Goal: Information Seeking & Learning: Find specific fact

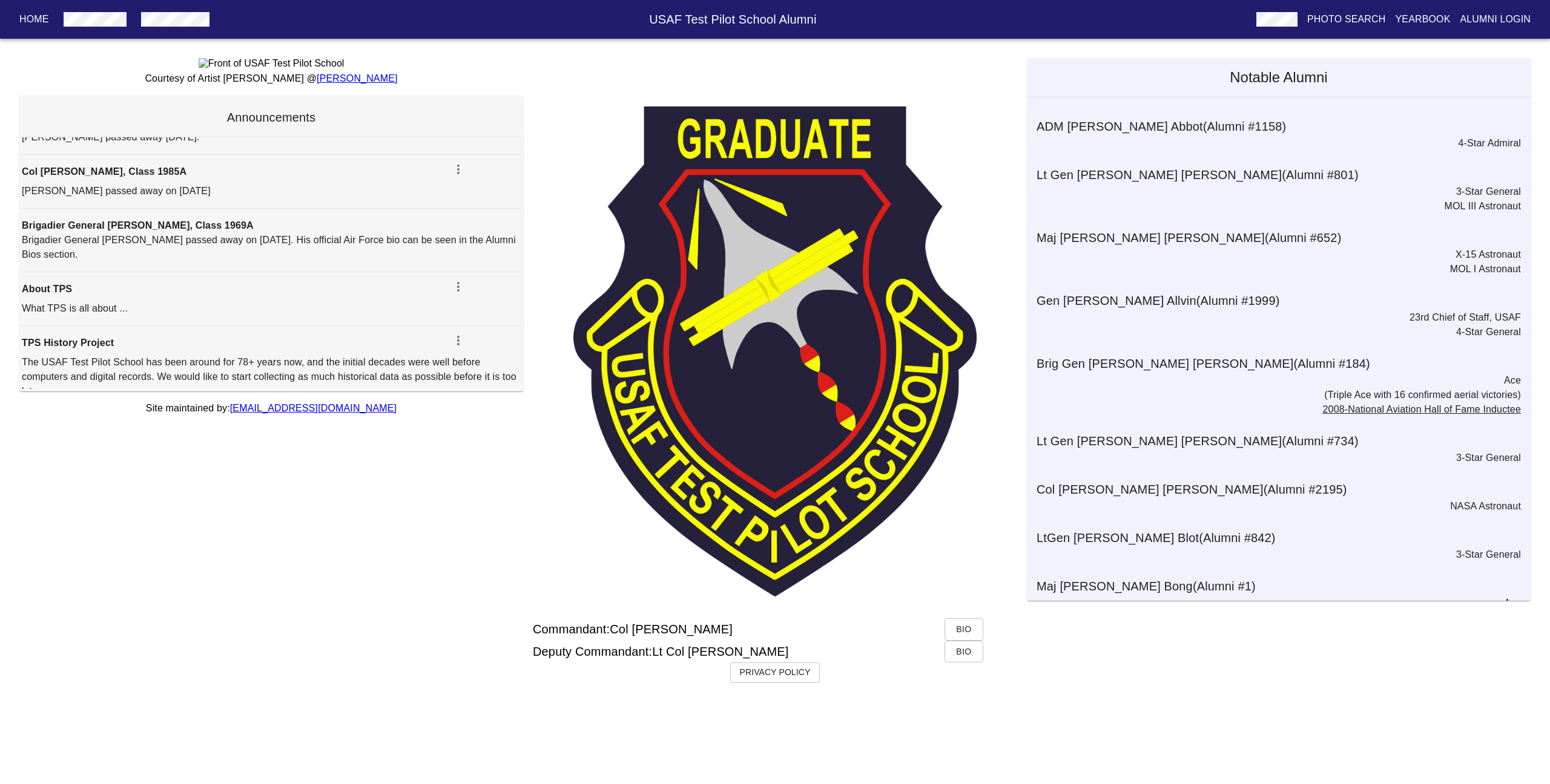
scroll to position [422, 0]
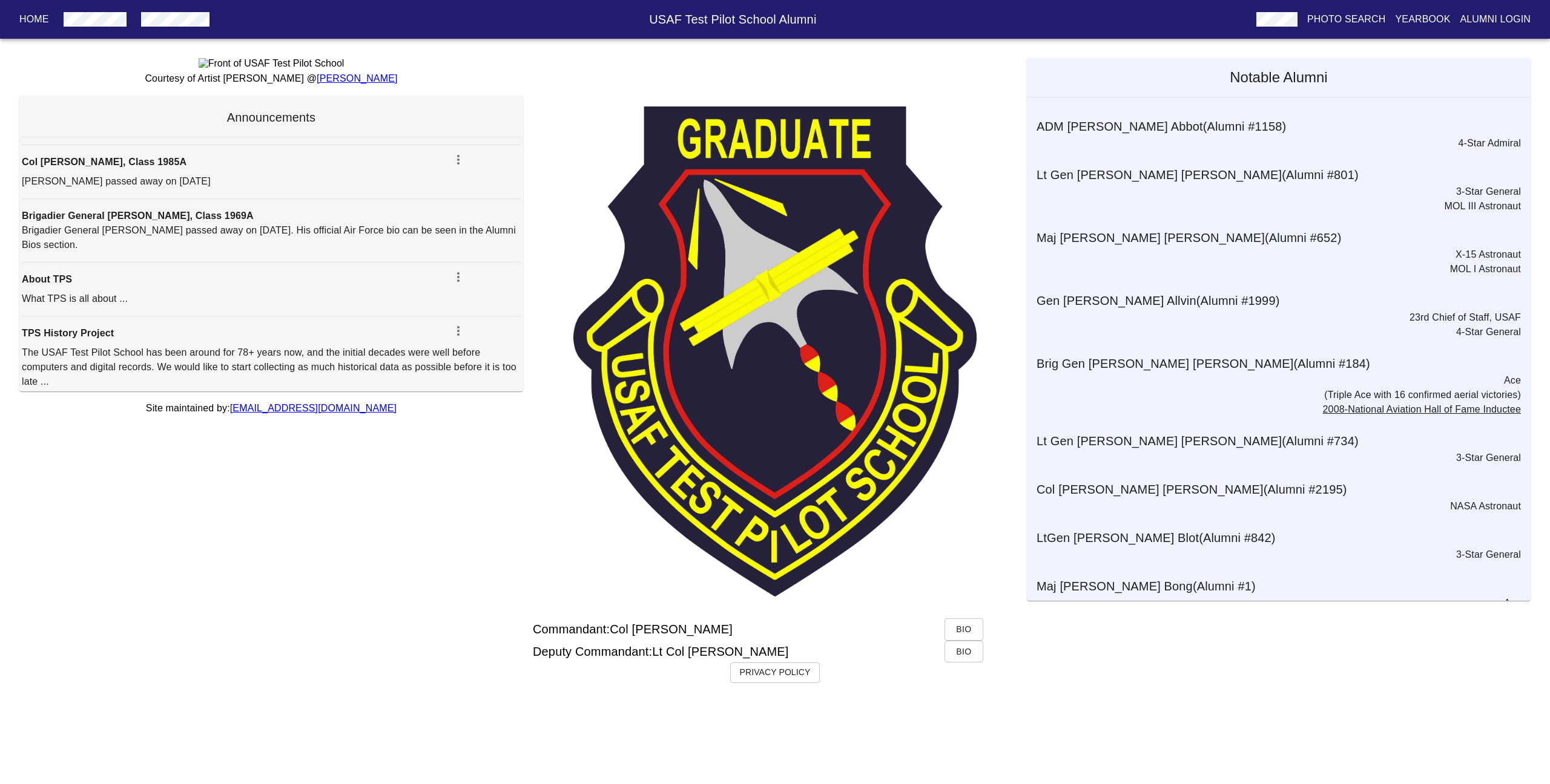
click at [1123, 498] on h6 "Col [PERSON_NAME] (Alumni # 2195 )" at bounding box center [1283, 489] width 494 height 19
click at [1123, 494] on h6 "Col [PERSON_NAME] (Alumni # 2195 )" at bounding box center [1283, 489] width 494 height 19
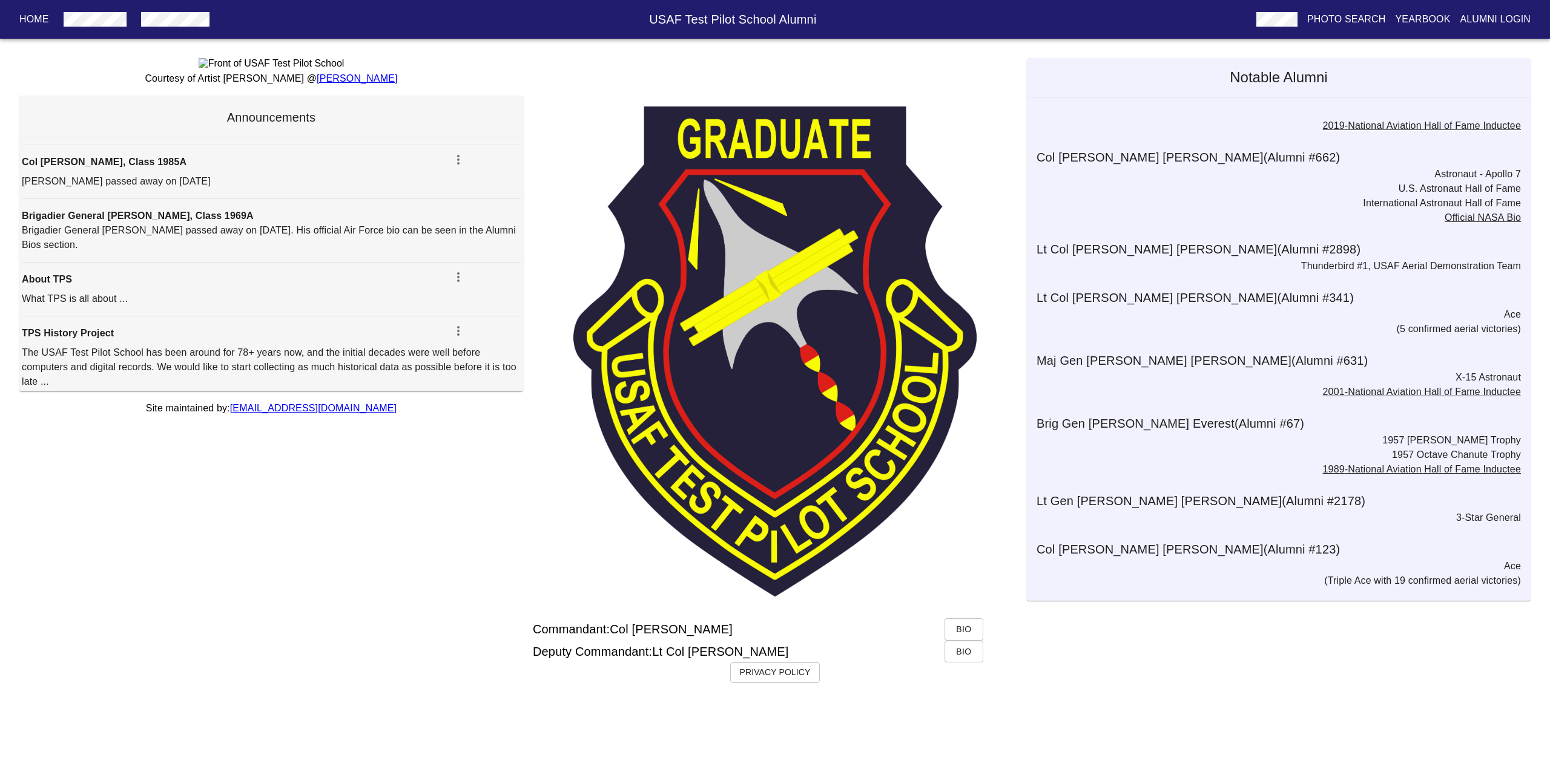
scroll to position [1086, 0]
click at [29, 19] on p "Home" at bounding box center [34, 19] width 30 height 14
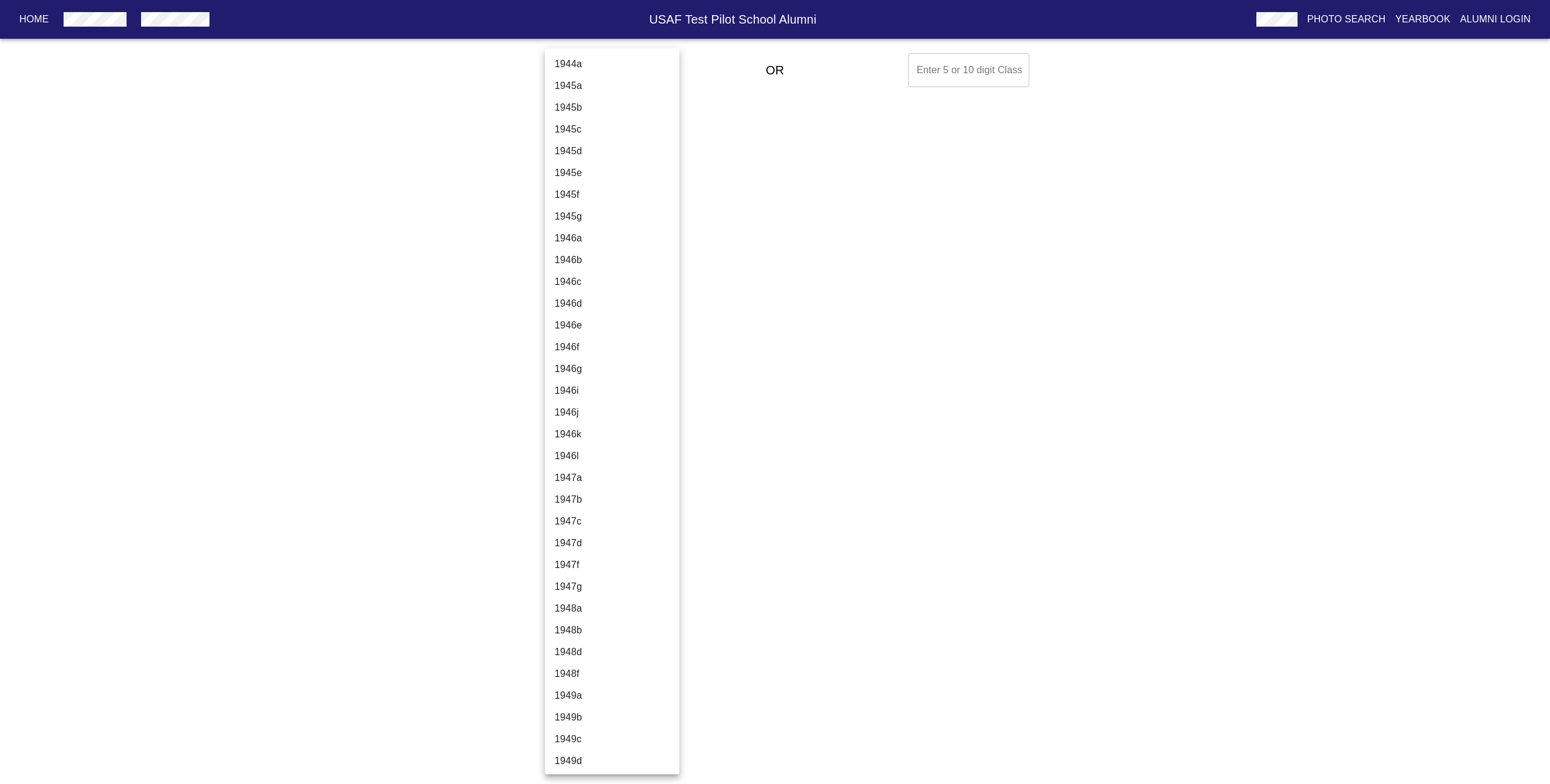
click at [578, 65] on body "Home USAF Test Pilot School Alumni Photo Search Yearbook Alumni Login Select A …" at bounding box center [775, 71] width 1550 height 44
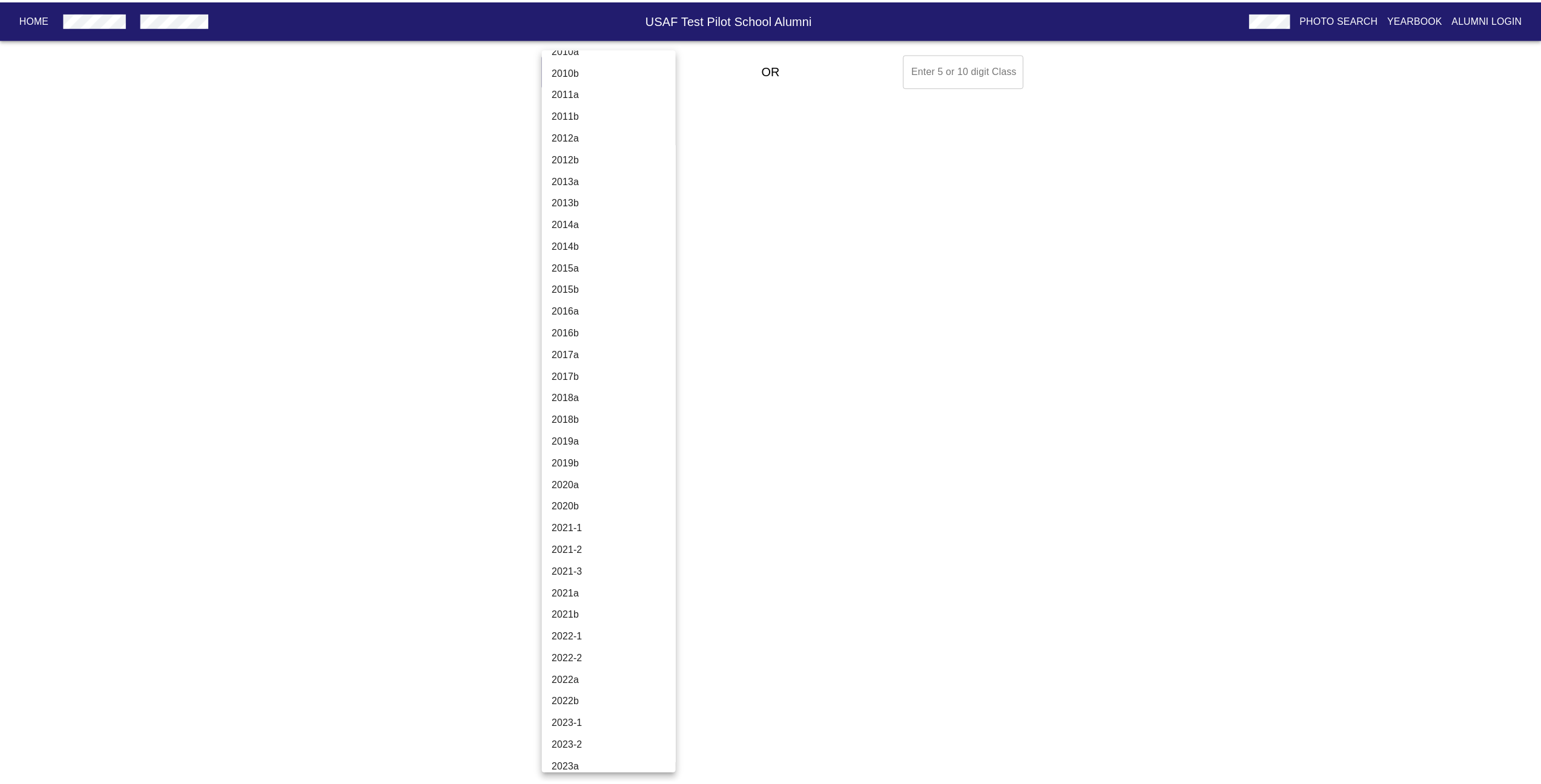
scroll to position [3816, 0]
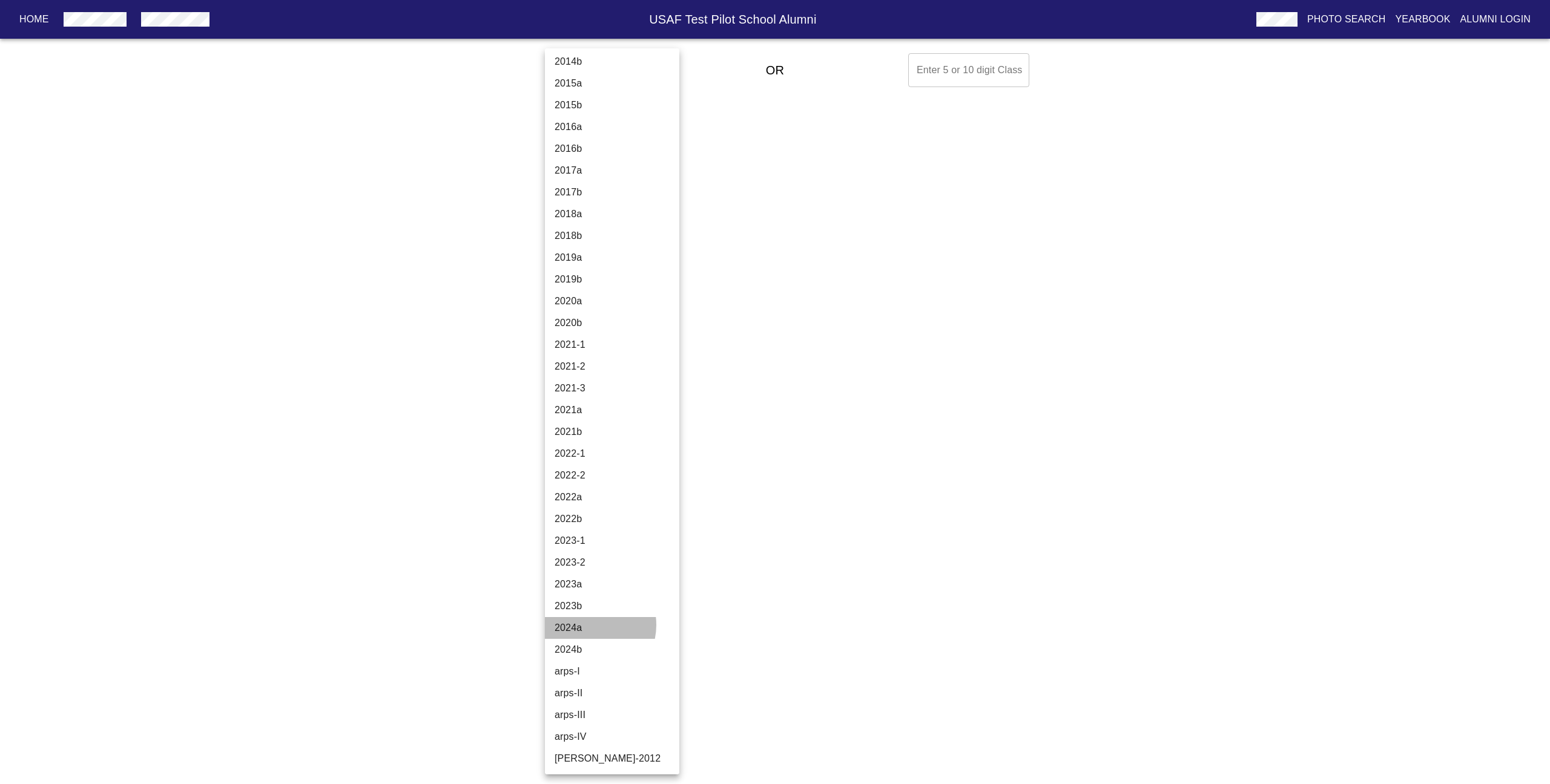
click at [590, 625] on li "2024a" at bounding box center [617, 628] width 144 height 22
type input "2024a"
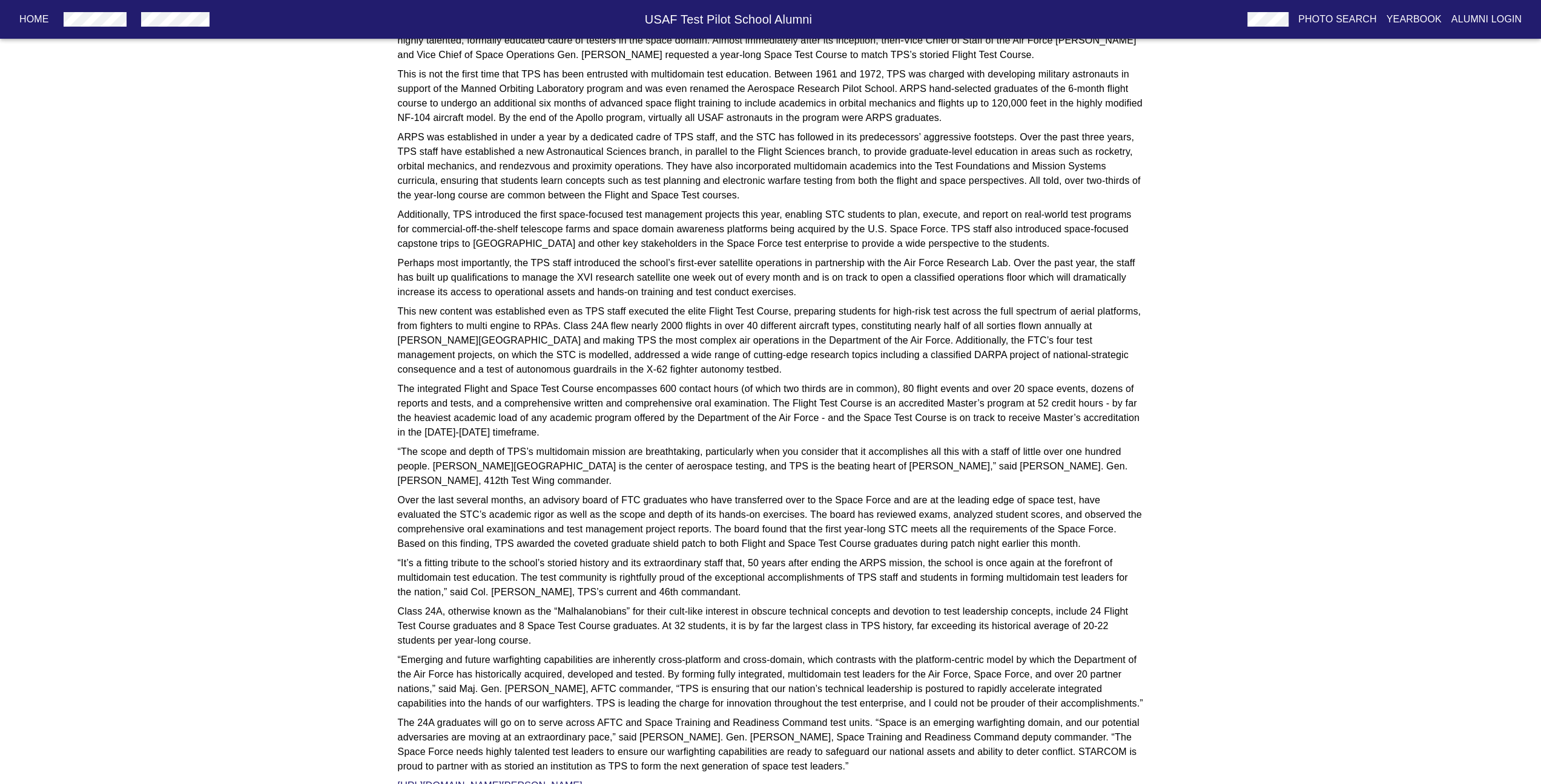
scroll to position [1525, 0]
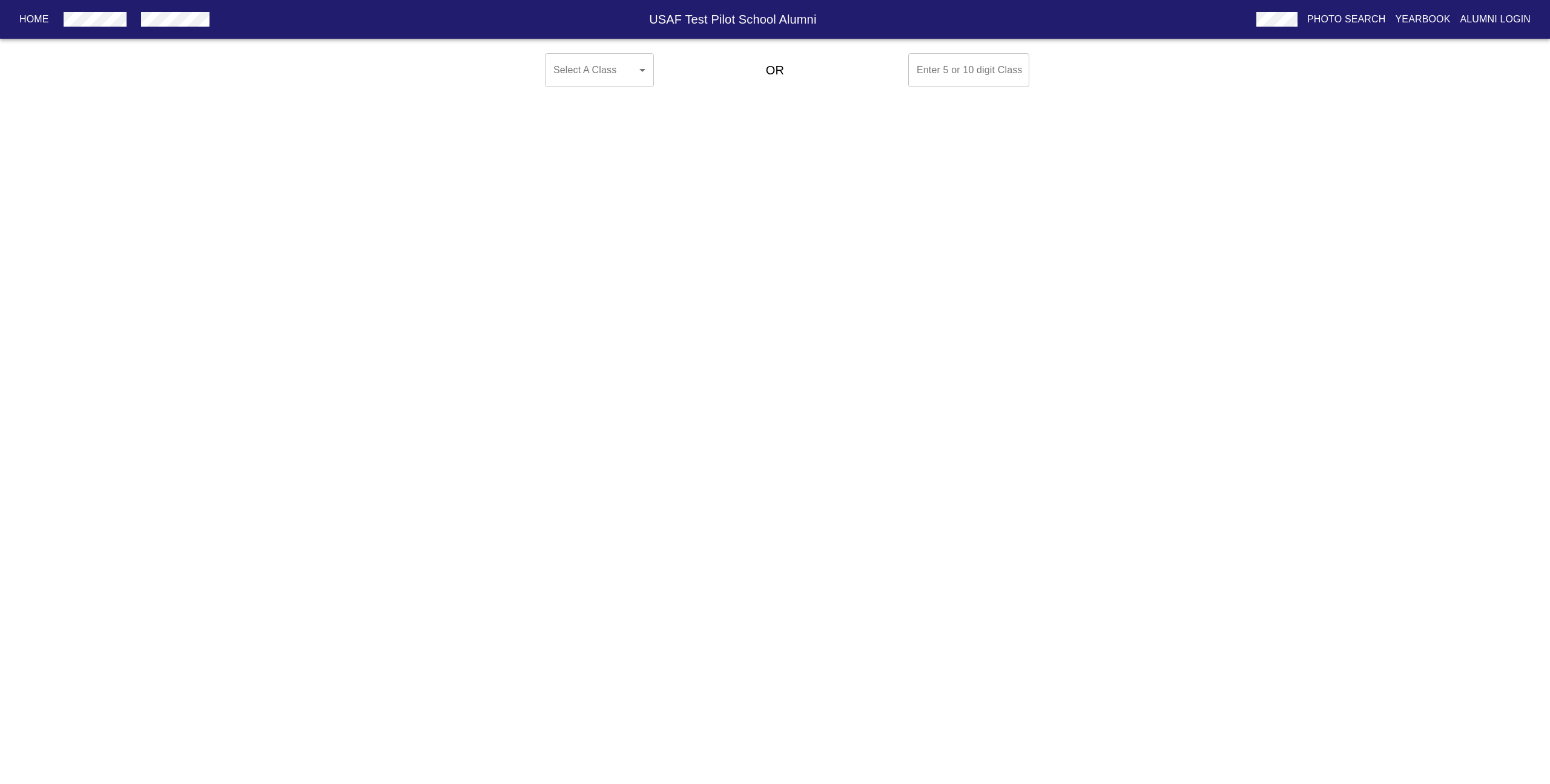
click at [621, 58] on body "Home USAF Test Pilot School Alumni Photo Search Yearbook Alumni Login Select A …" at bounding box center [775, 71] width 1550 height 44
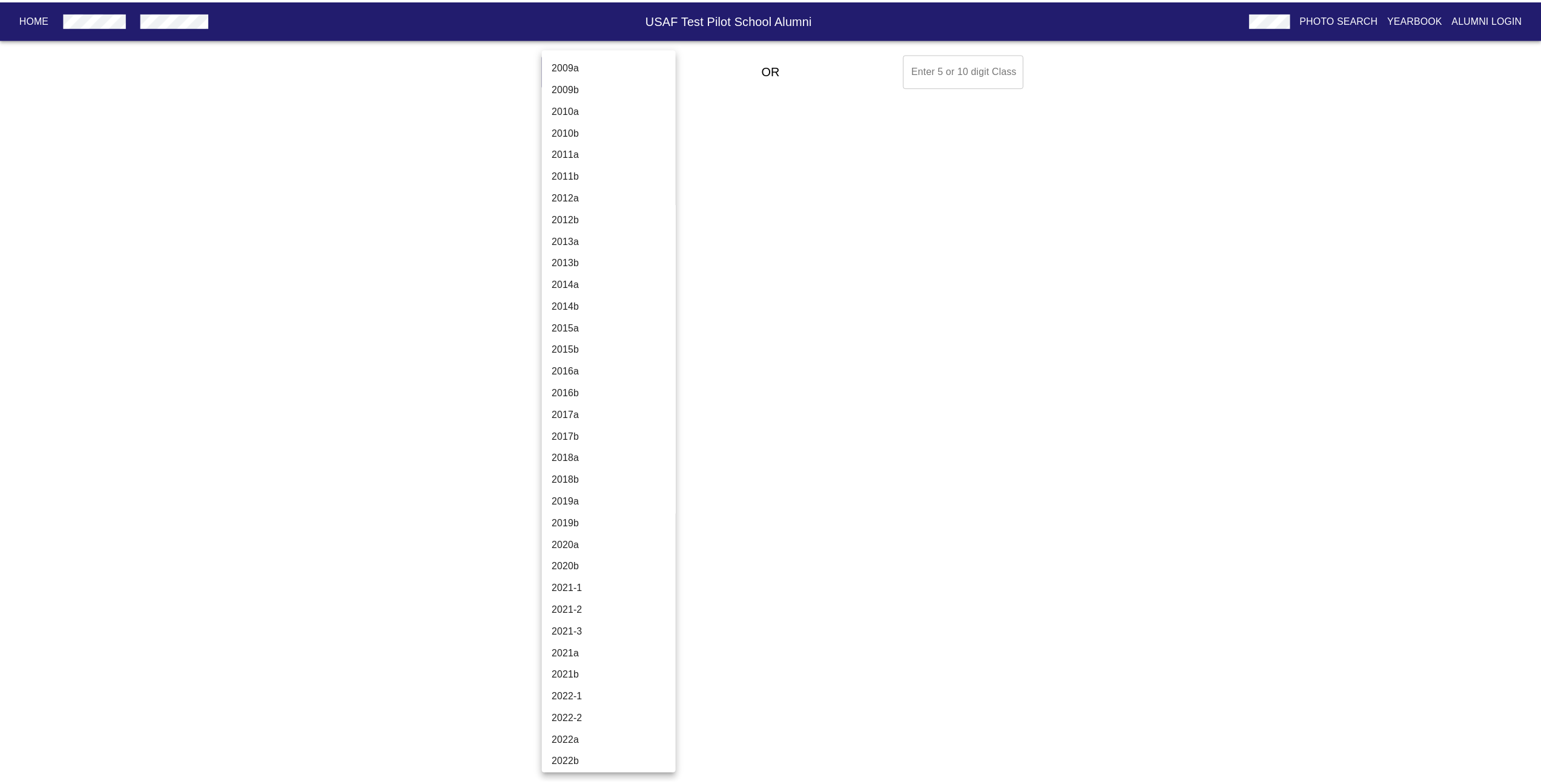
scroll to position [3816, 0]
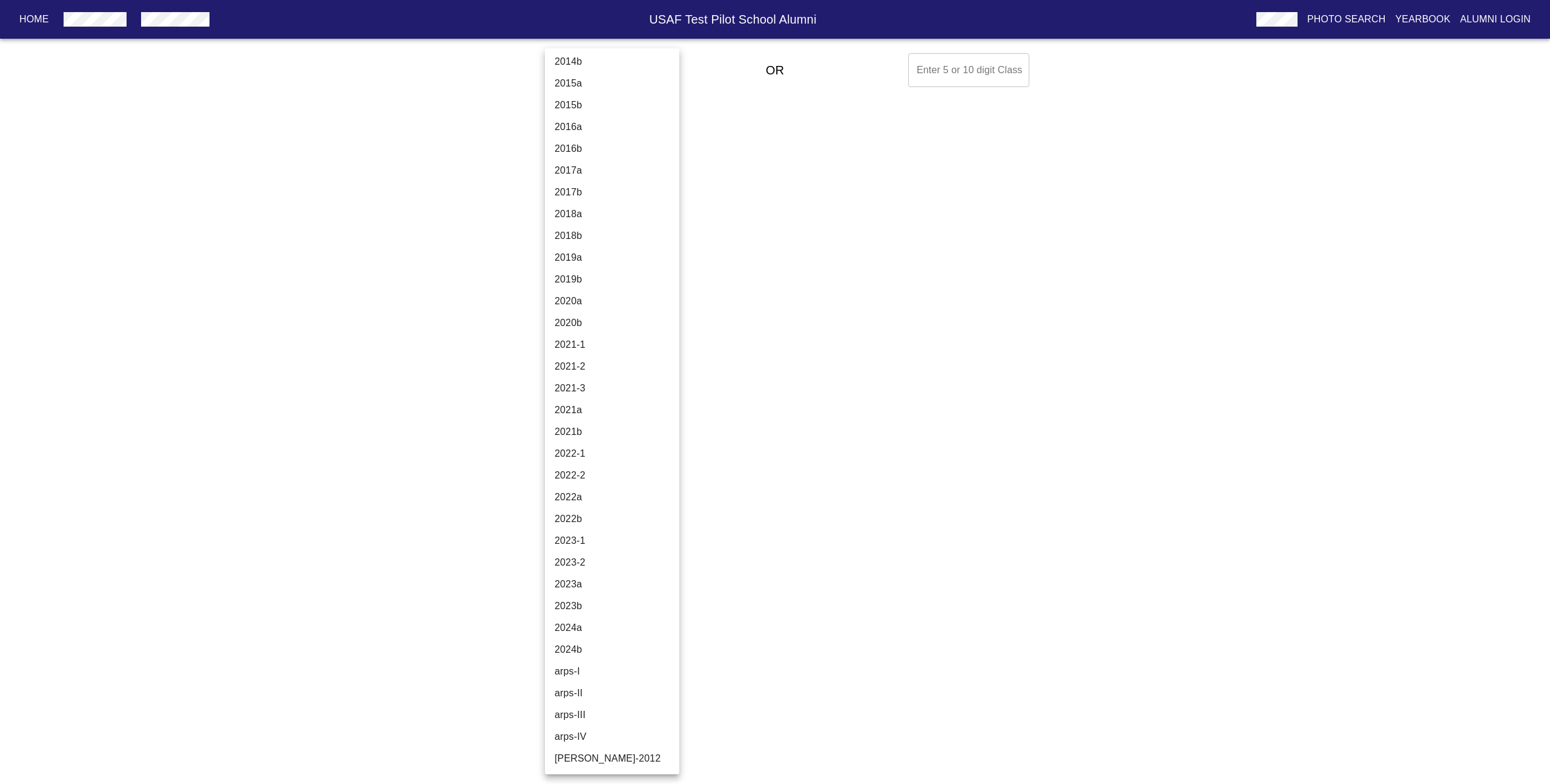
click at [582, 630] on li "2024a" at bounding box center [617, 628] width 144 height 22
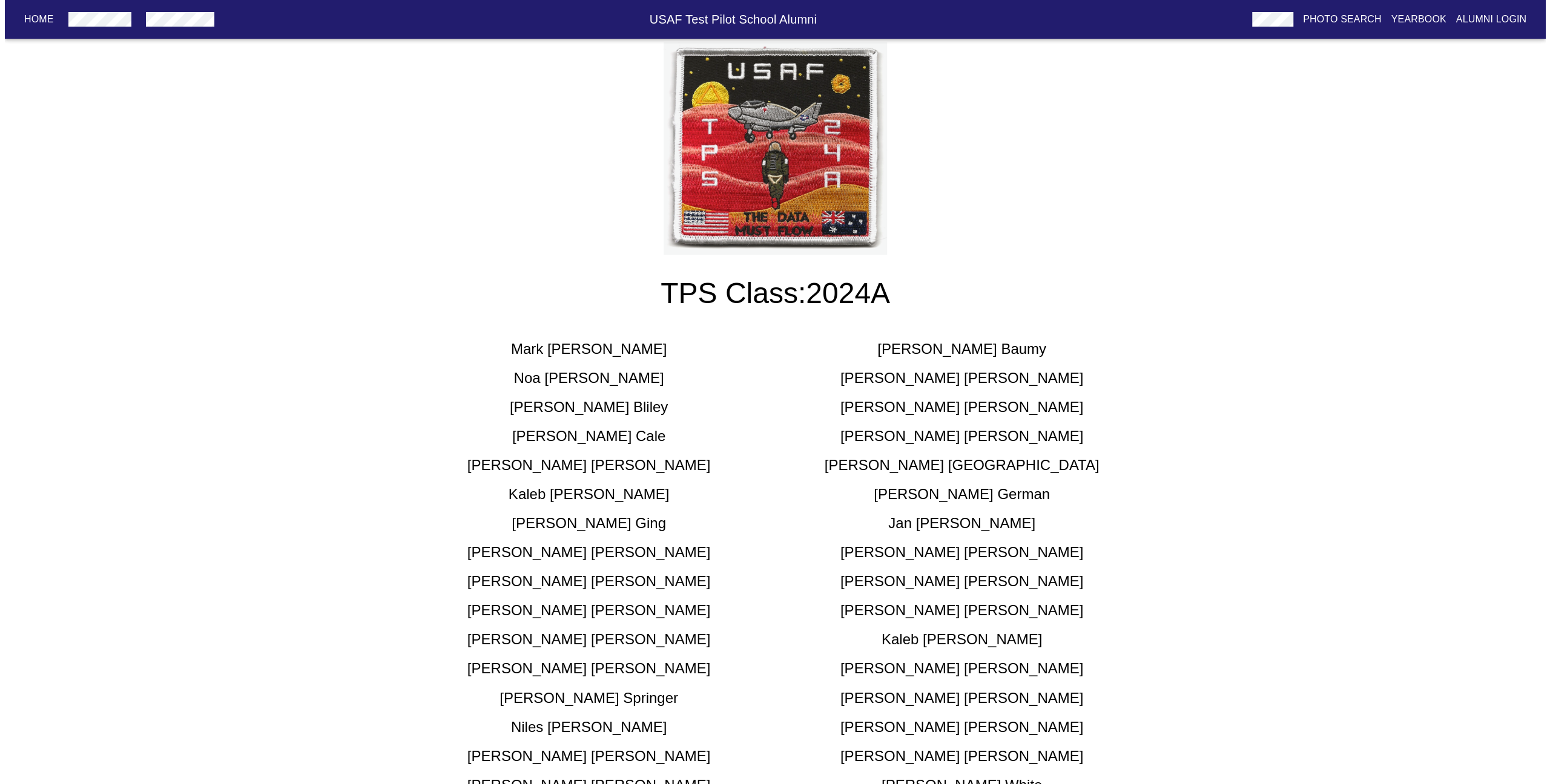
scroll to position [0, 0]
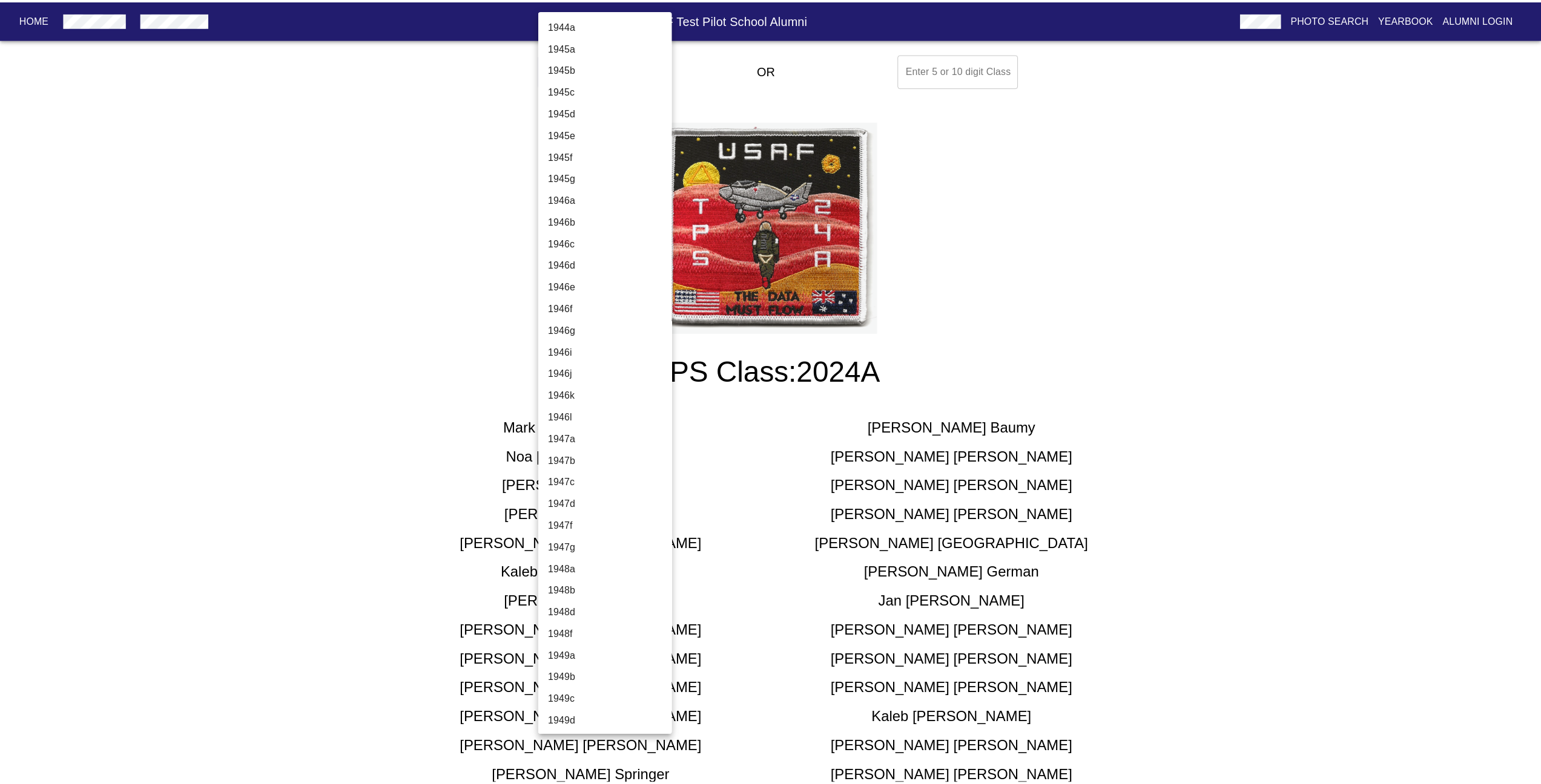
scroll to position [3816, 0]
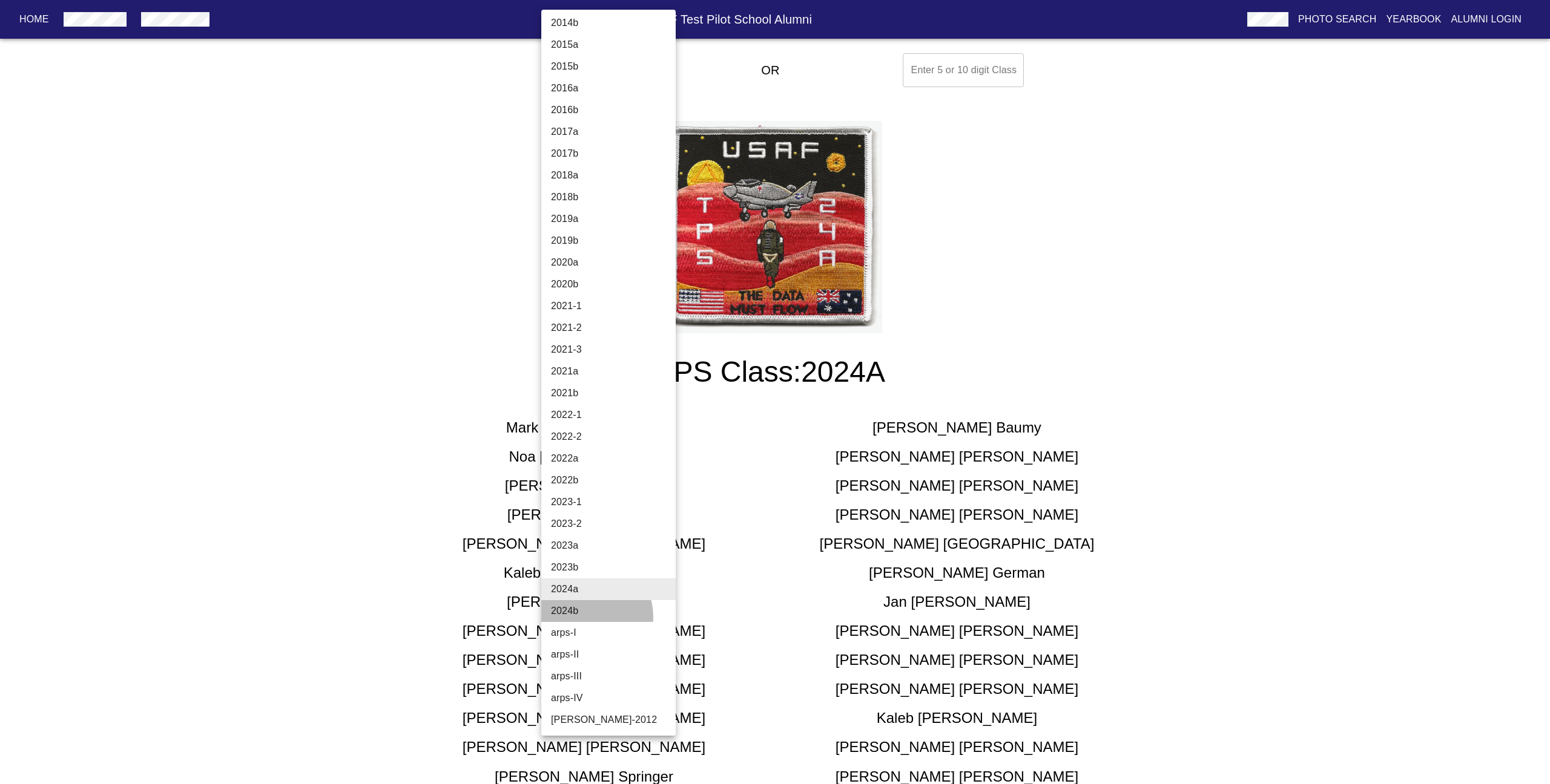
click at [586, 617] on li "2024b" at bounding box center [613, 611] width 144 height 22
type input "2024b"
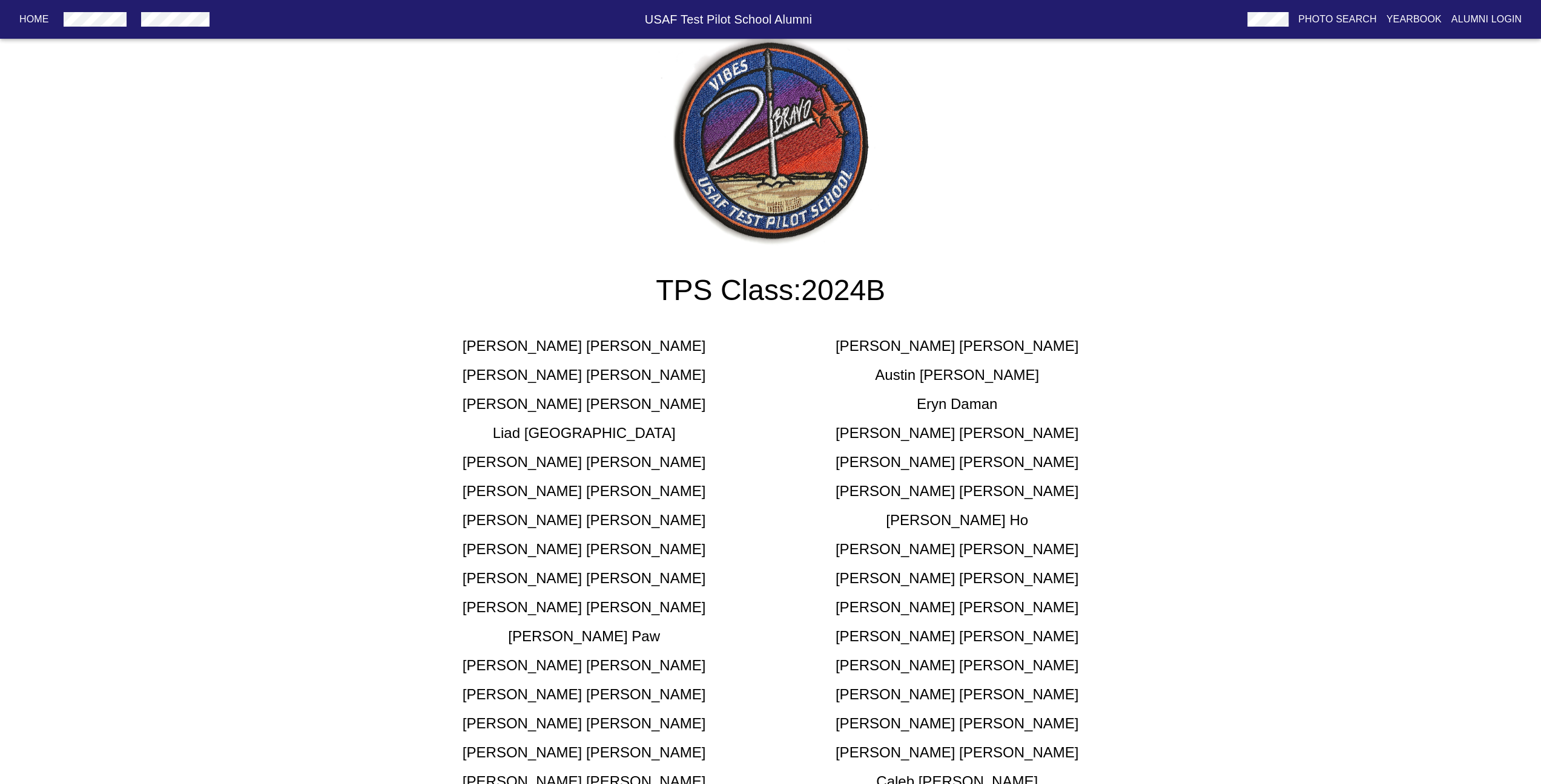
scroll to position [63, 0]
